Goal: Information Seeking & Learning: Learn about a topic

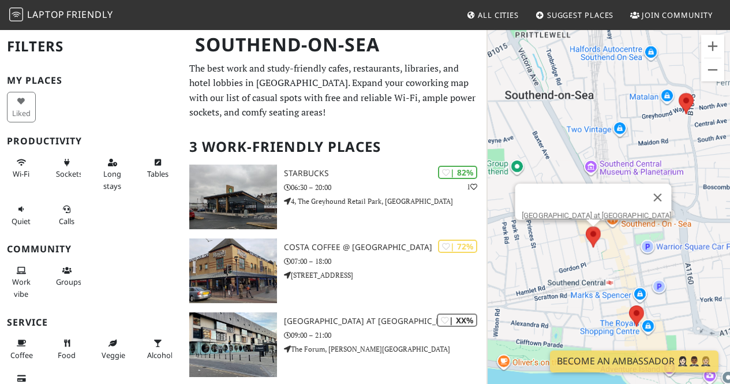
scroll to position [76, 0]
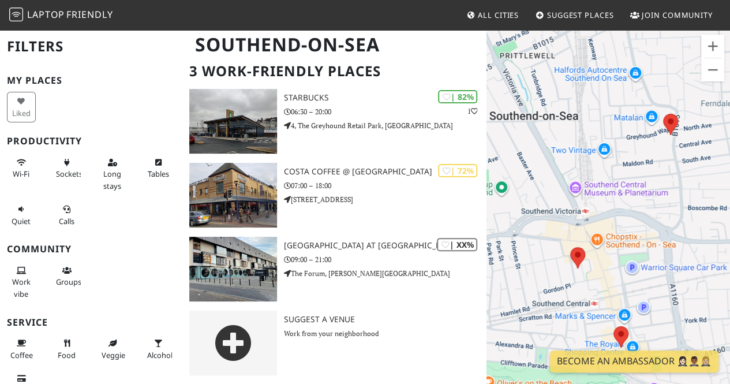
click at [36, 11] on span "Laptop" at bounding box center [45, 14] width 37 height 13
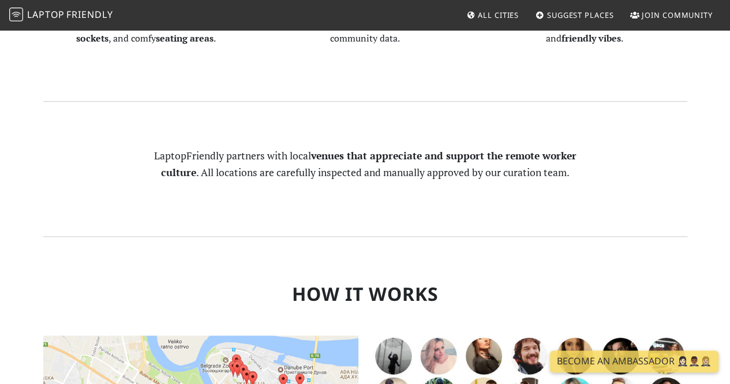
scroll to position [173, 0]
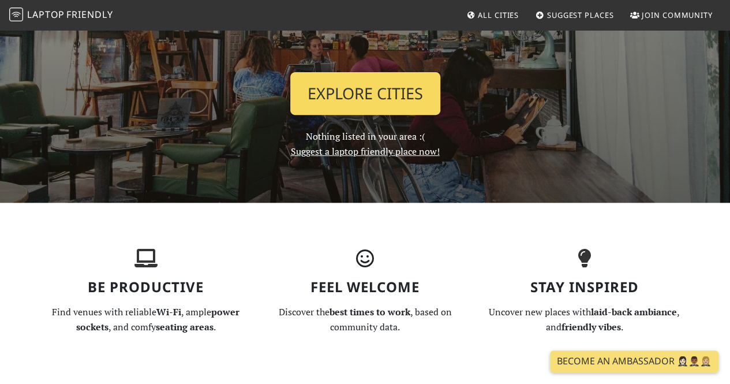
click at [395, 94] on link "Explore Cities" at bounding box center [365, 93] width 150 height 43
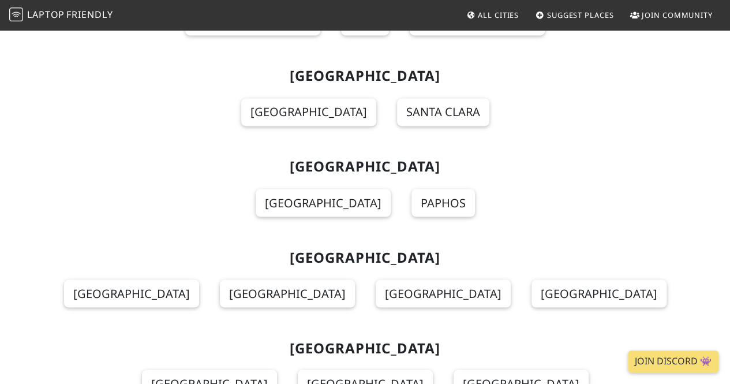
scroll to position [3288, 0]
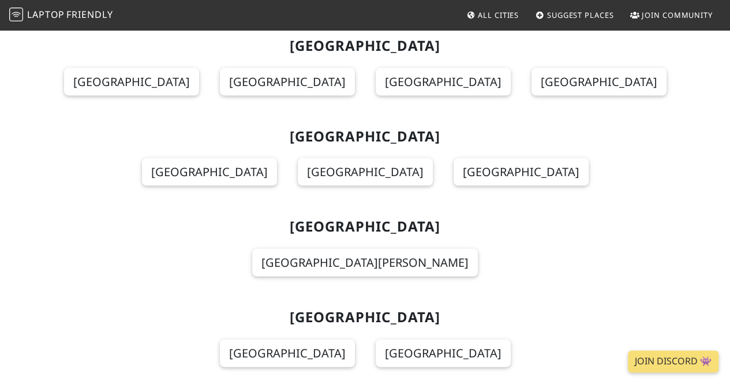
drag, startPoint x: 729, startPoint y: 89, endPoint x: 731, endPoint y: 117, distance: 27.8
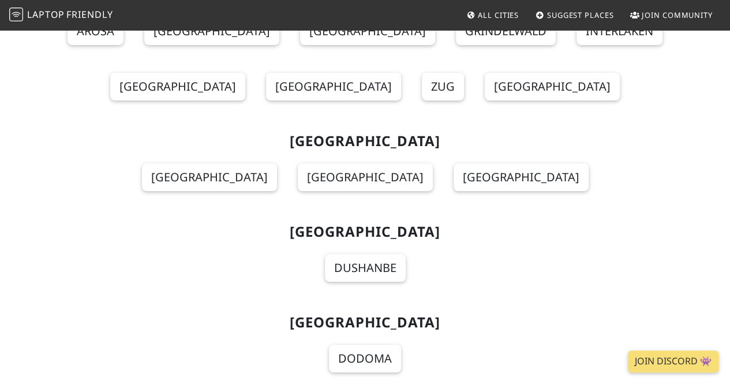
scroll to position [13006, 0]
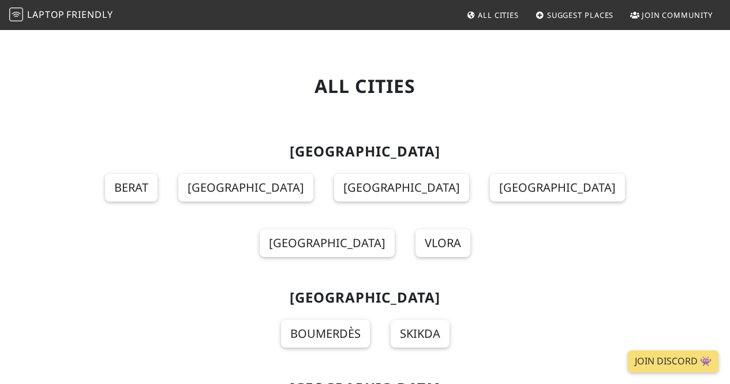
scroll to position [13001, 0]
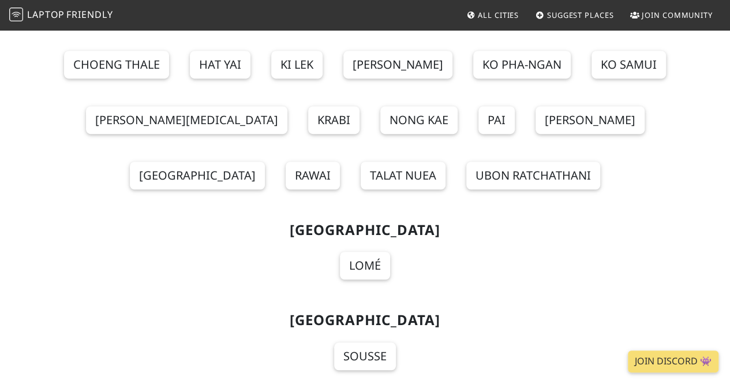
scroll to position [13520, 0]
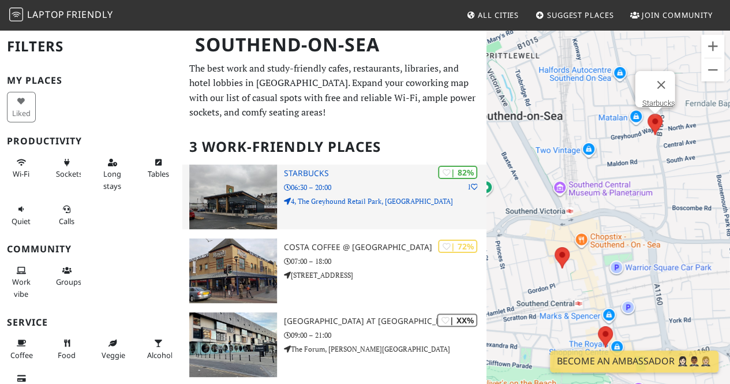
click at [373, 191] on p "06:30 – 20:00" at bounding box center [385, 187] width 202 height 11
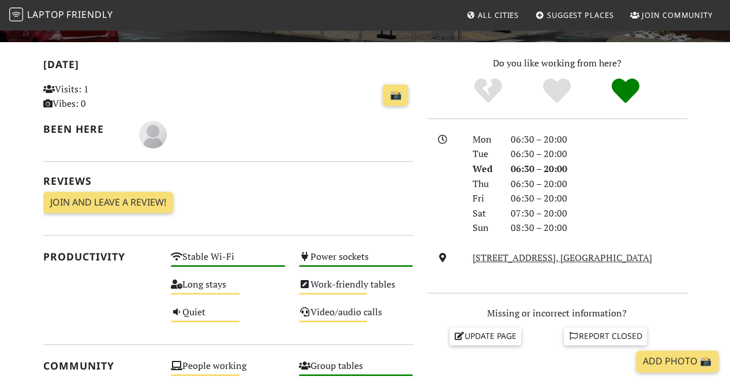
scroll to position [231, 0]
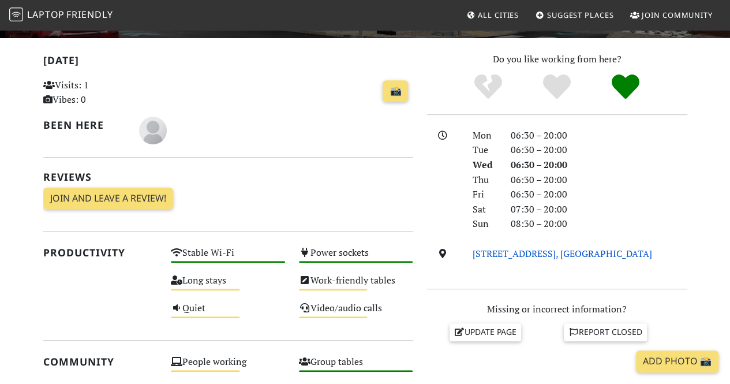
click at [516, 260] on link "[STREET_ADDRESS], [GEOGRAPHIC_DATA]" at bounding box center [561, 253] width 179 height 13
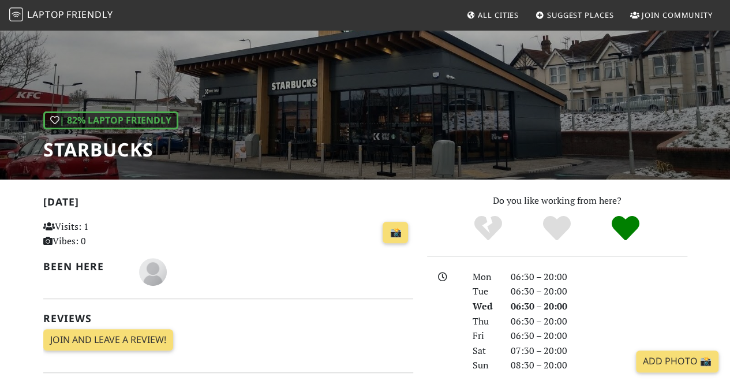
scroll to position [87, 0]
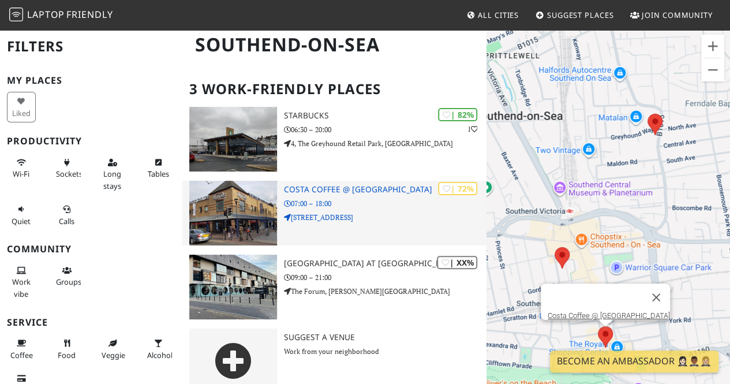
scroll to position [76, 0]
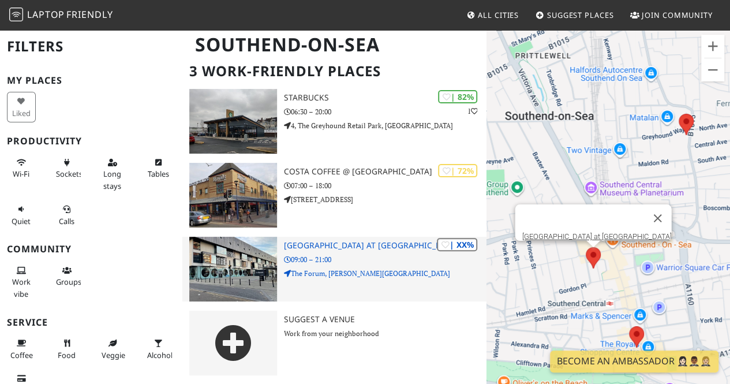
click at [397, 269] on p "The Forum, [PERSON_NAME][GEOGRAPHIC_DATA]" at bounding box center [385, 273] width 202 height 11
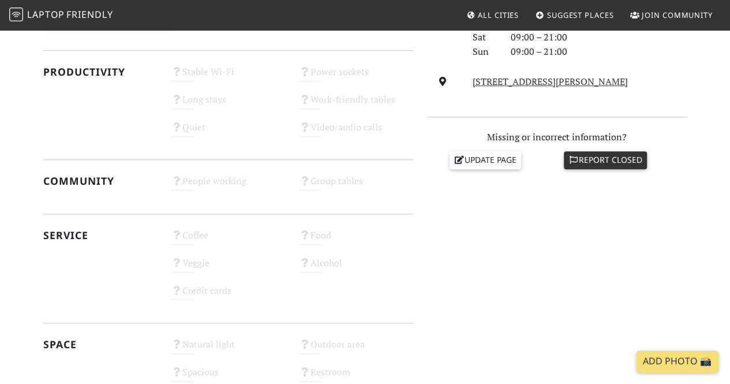
scroll to position [404, 0]
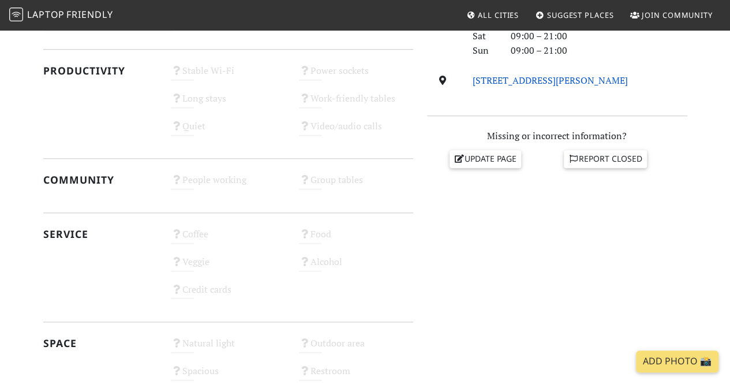
click at [586, 84] on link "The Forum, Elmer Avenue, SS1 1NS, Southend-on-Sea" at bounding box center [549, 80] width 155 height 13
